Goal: Use online tool/utility

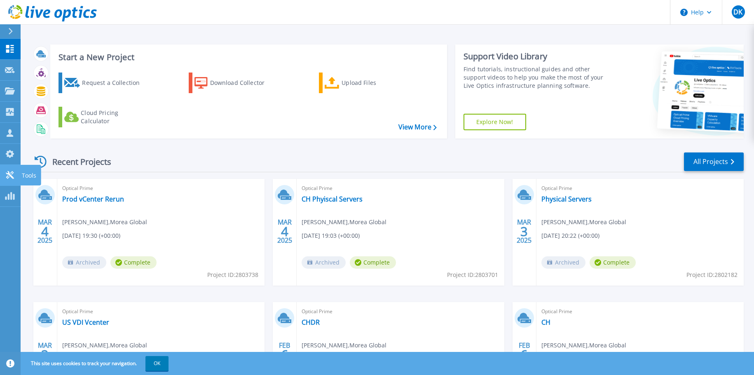
click at [8, 170] on link "Tools Tools" at bounding box center [10, 175] width 21 height 21
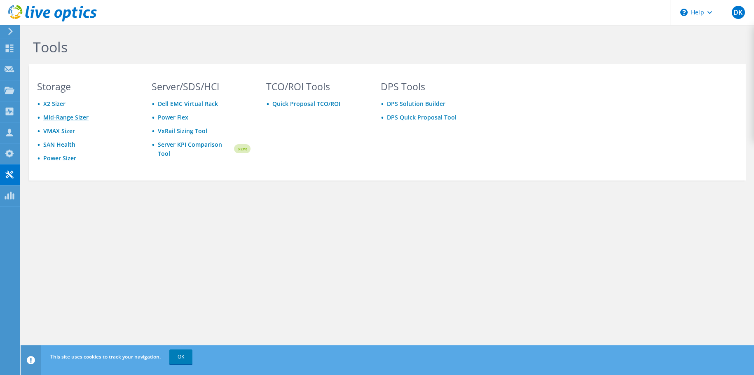
click at [63, 117] on link "Mid-Range Sizer" at bounding box center [65, 117] width 45 height 8
